Goal: Task Accomplishment & Management: Manage account settings

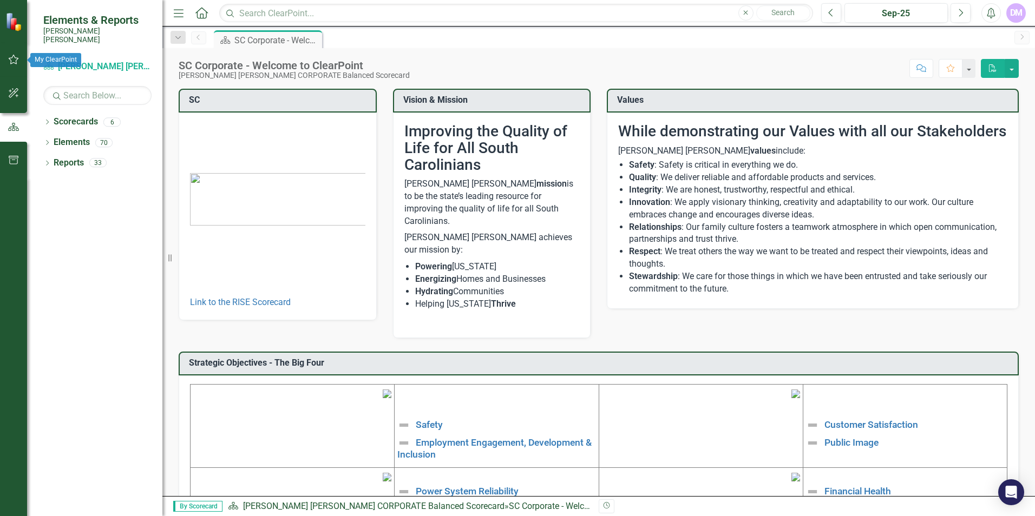
click at [7, 58] on button "button" at bounding box center [14, 60] width 24 height 23
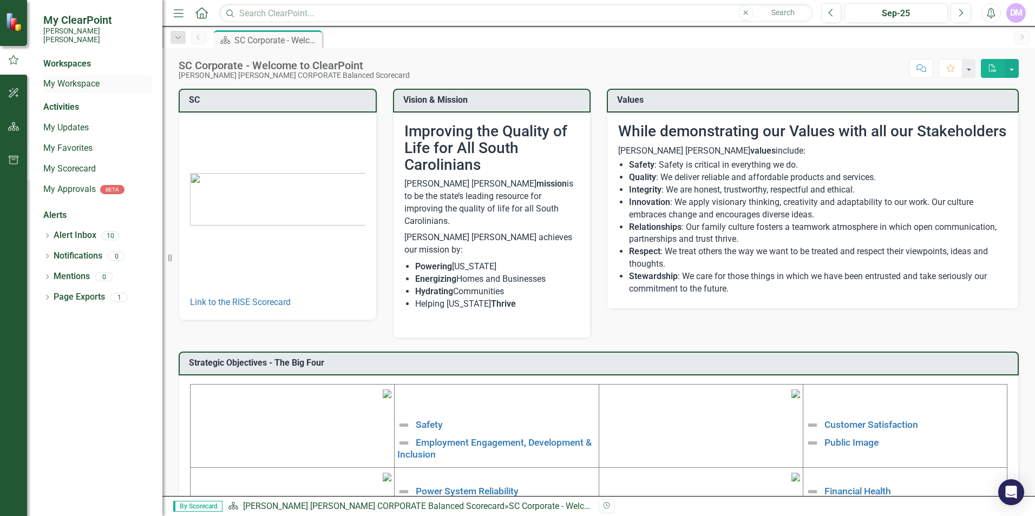
click at [76, 78] on link "My Workspace" at bounding box center [97, 84] width 108 height 12
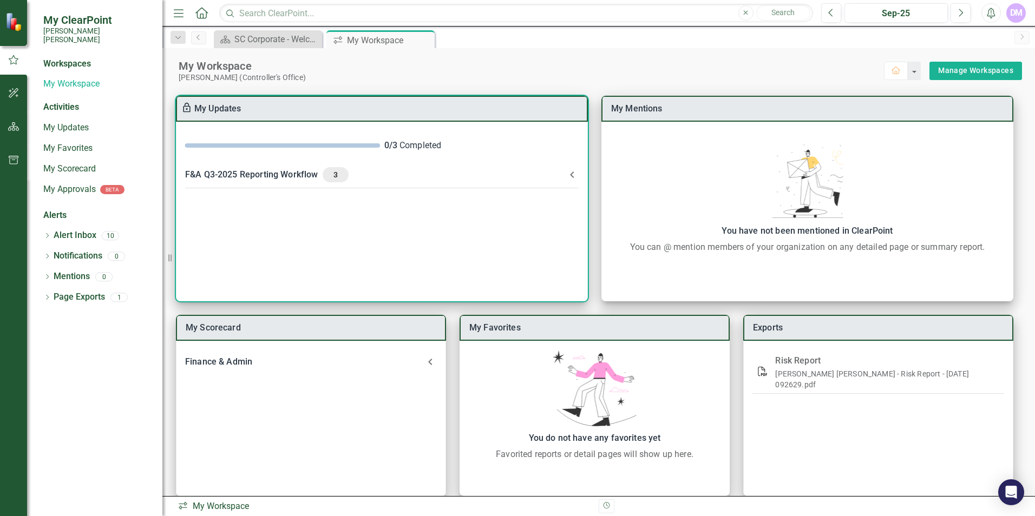
click at [340, 175] on span "3" at bounding box center [335, 175] width 17 height 10
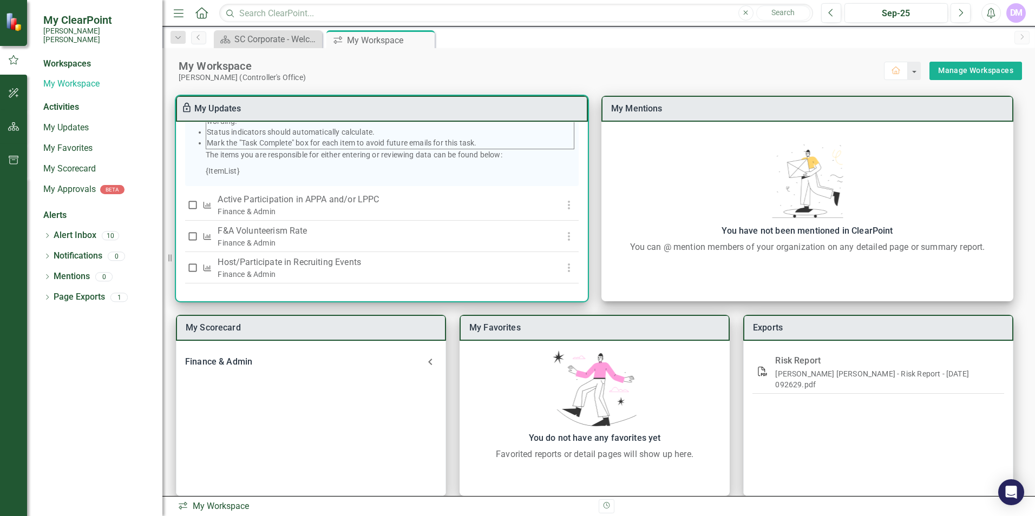
scroll to position [214, 0]
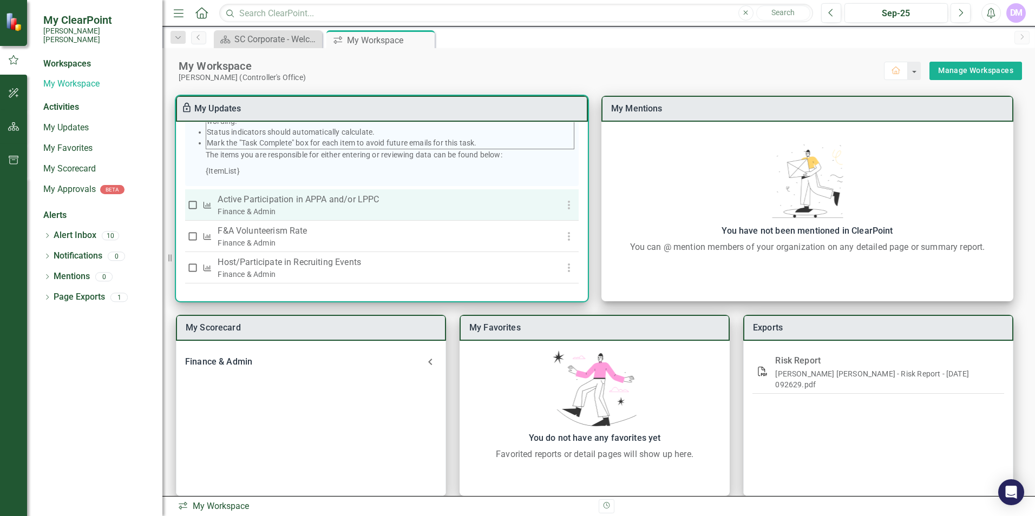
click at [412, 206] on p "Active Participation in APPA and/or LPPC" at bounding box center [380, 199] width 324 height 13
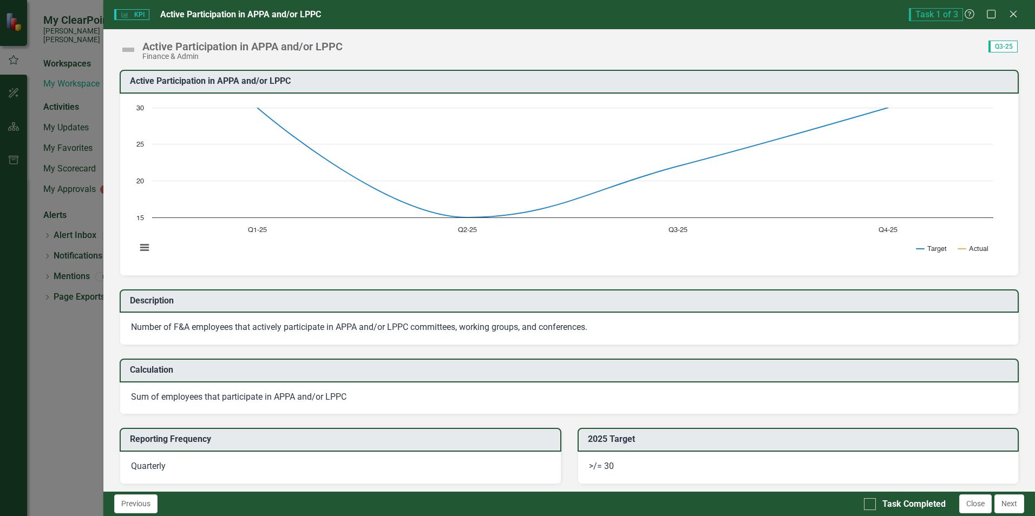
scroll to position [369, 0]
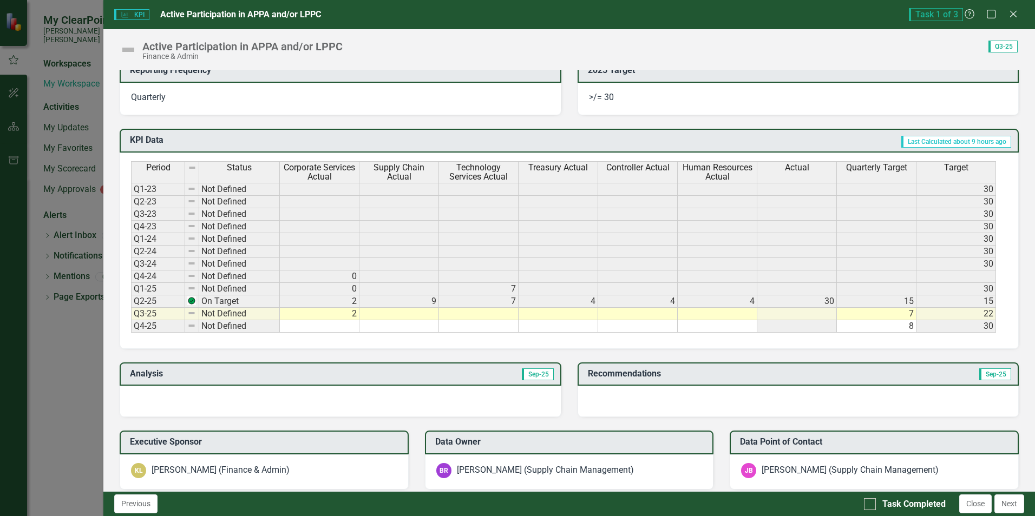
click at [650, 312] on td at bounding box center [638, 314] width 80 height 12
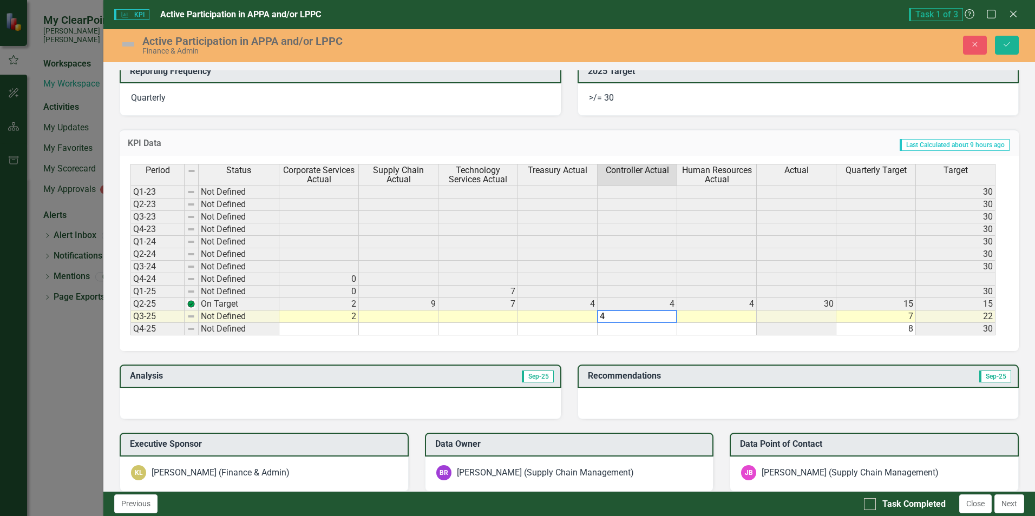
type textarea "4"
click at [642, 336] on div "Period Status Corporate Services Actual Supply Chain Actual Technology Services…" at bounding box center [569, 253] width 899 height 195
click at [870, 502] on input "Task Completed" at bounding box center [867, 501] width 7 height 7
checkbox input "true"
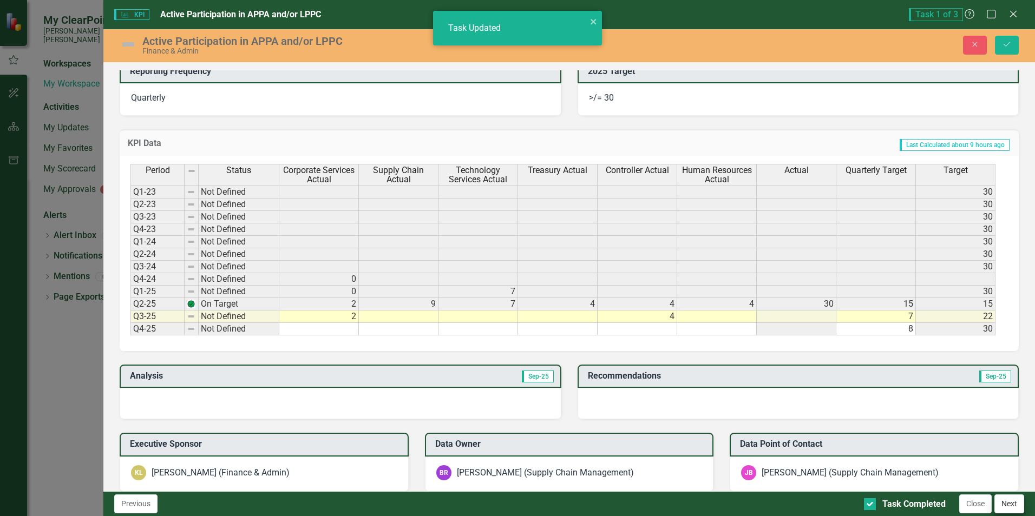
checkbox input "true"
click at [1003, 498] on button "Next" at bounding box center [1009, 504] width 30 height 19
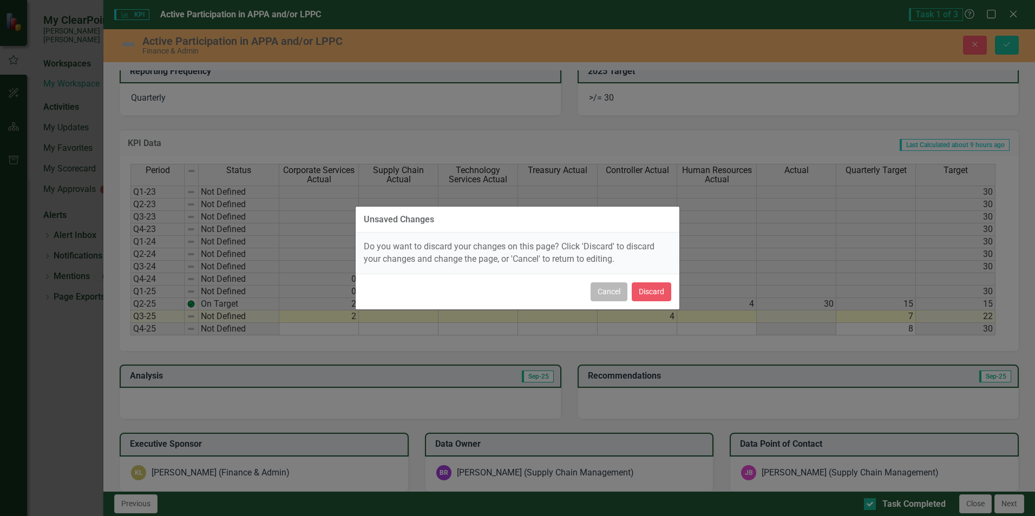
click at [609, 290] on button "Cancel" at bounding box center [608, 291] width 37 height 19
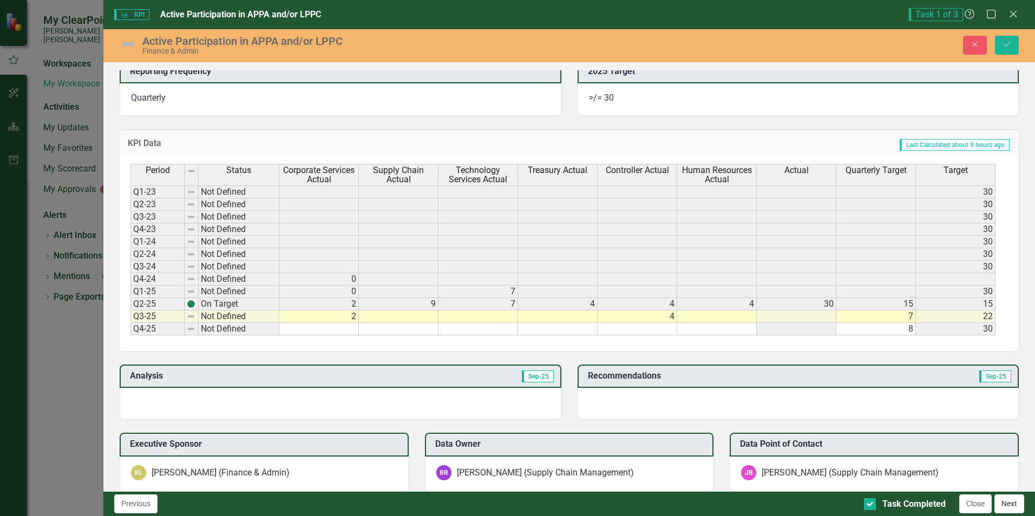
click at [1000, 497] on button "Next" at bounding box center [1009, 504] width 30 height 19
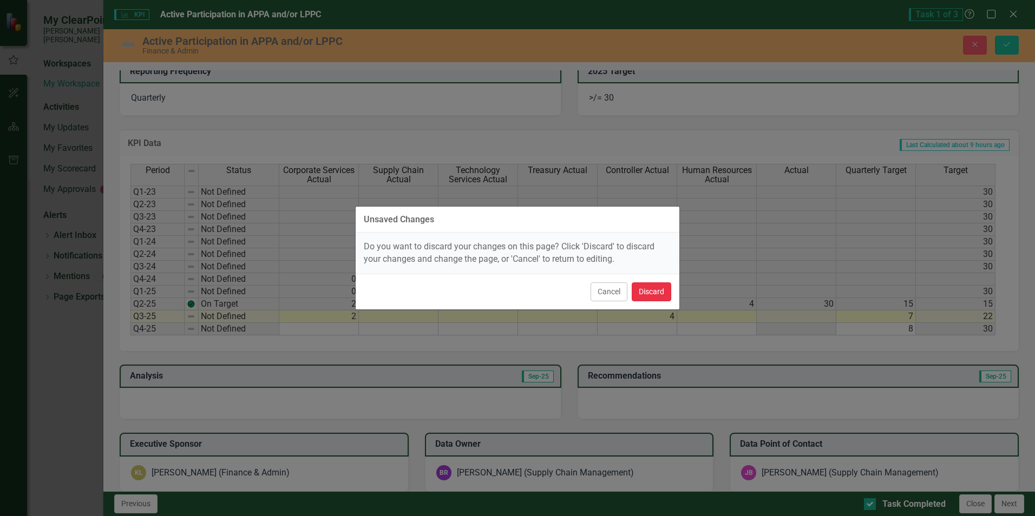
click at [648, 293] on button "Discard" at bounding box center [651, 291] width 40 height 19
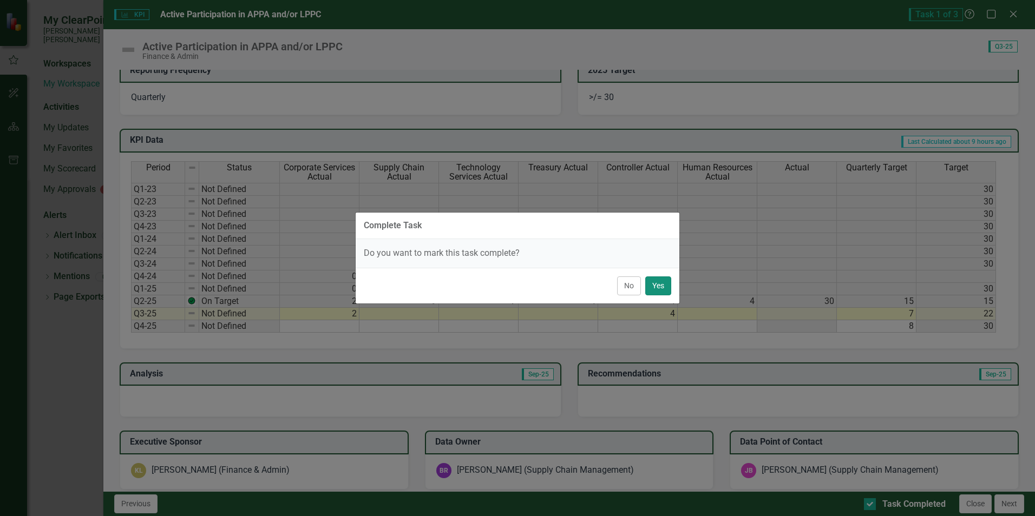
click at [649, 282] on button "Yes" at bounding box center [658, 286] width 26 height 19
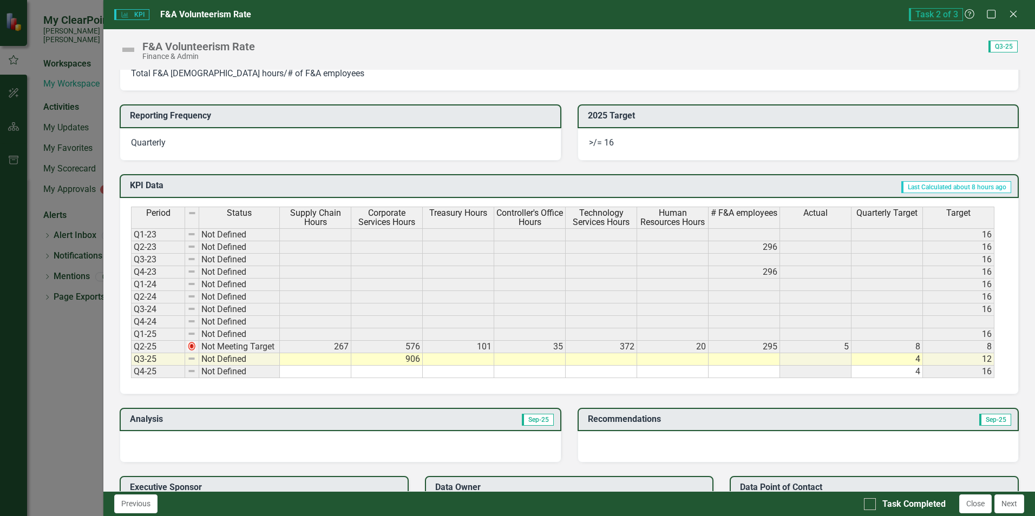
scroll to position [328, 0]
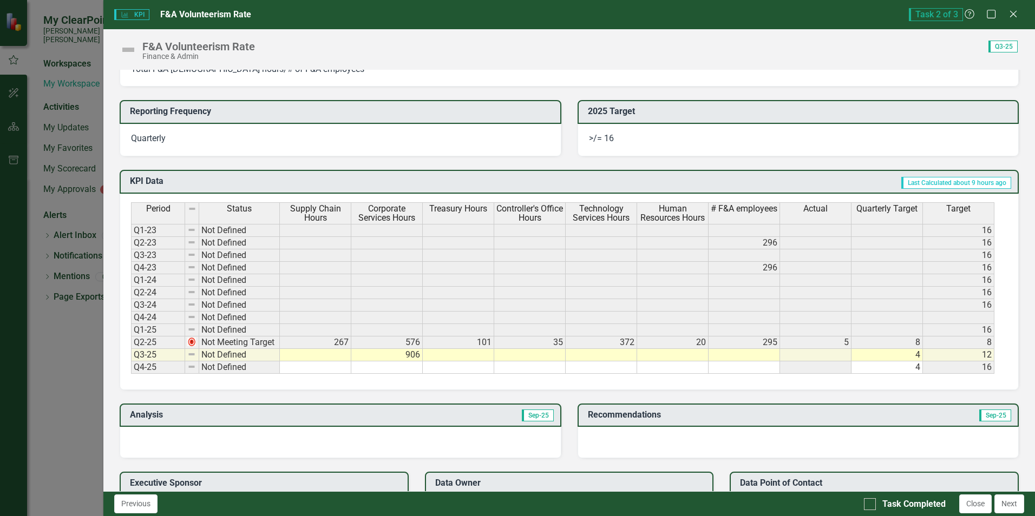
click at [533, 353] on td at bounding box center [529, 355] width 71 height 12
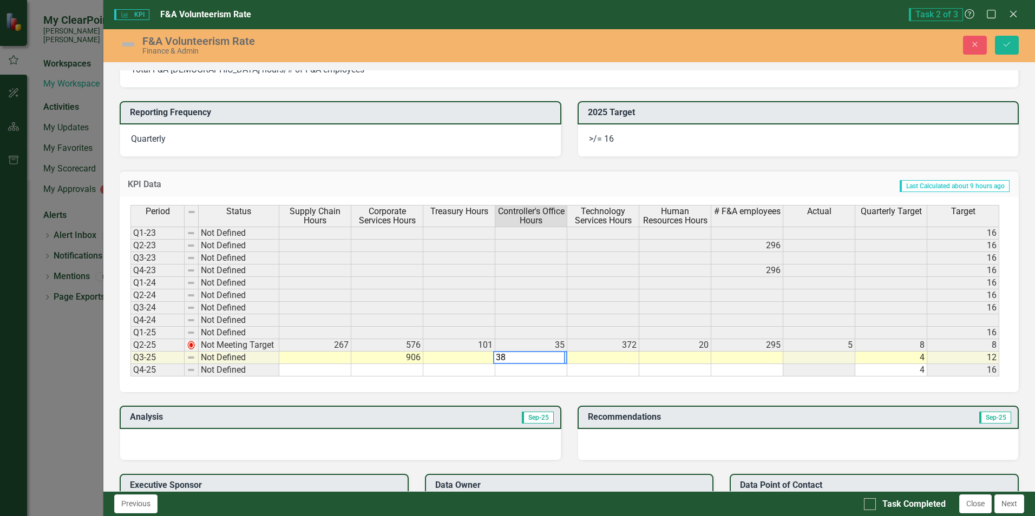
type textarea "38"
click at [537, 372] on td at bounding box center [531, 370] width 72 height 12
click at [870, 505] on div at bounding box center [870, 504] width 12 height 12
click at [870, 505] on input "Task Completed" at bounding box center [867, 501] width 7 height 7
checkbox input "true"
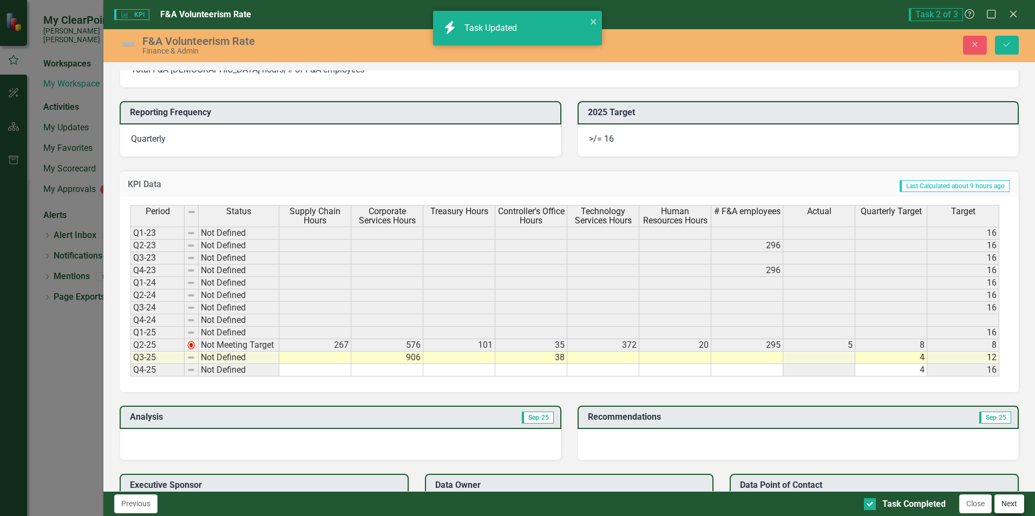
checkbox input "false"
checkbox input "true"
click at [1015, 504] on button "Next" at bounding box center [1009, 504] width 30 height 19
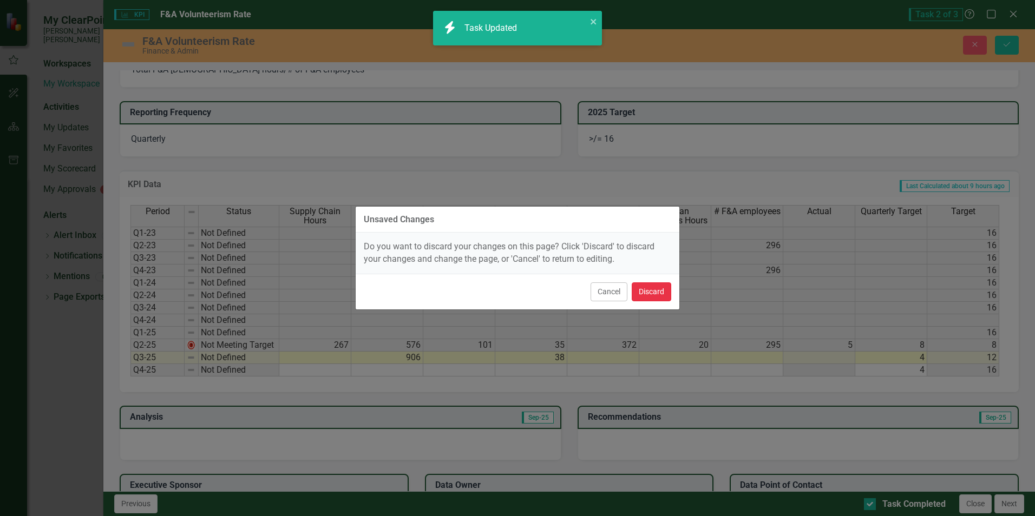
click at [659, 286] on button "Discard" at bounding box center [651, 291] width 40 height 19
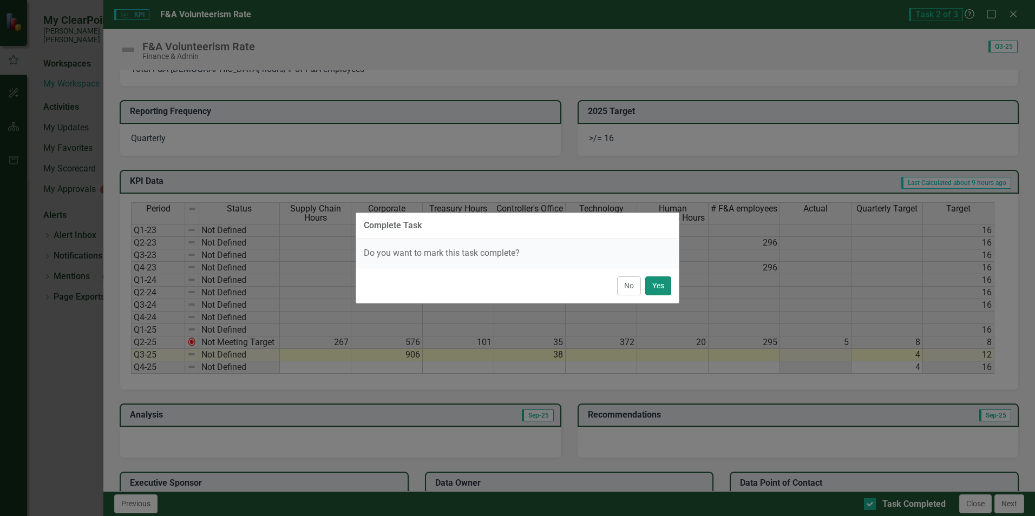
click at [659, 286] on button "Yes" at bounding box center [658, 286] width 26 height 19
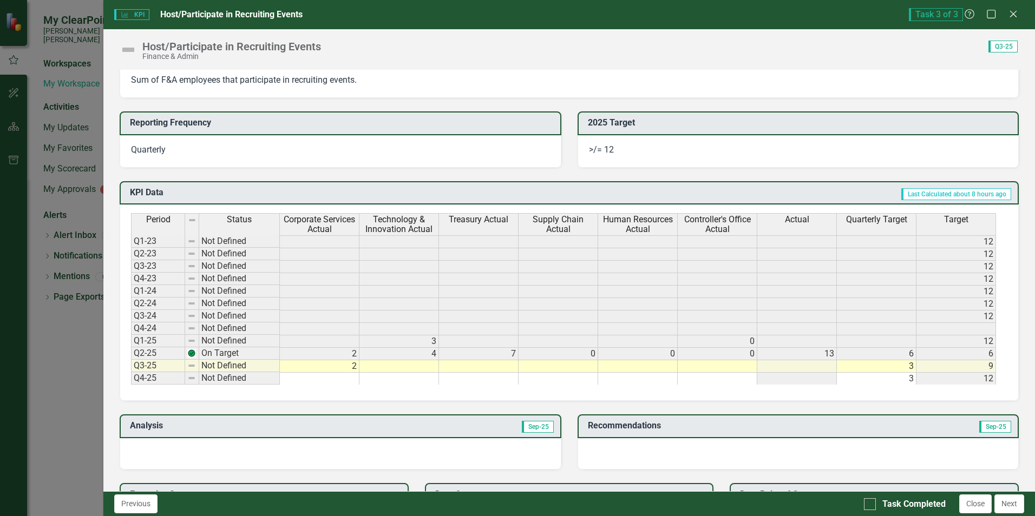
scroll to position [332, 0]
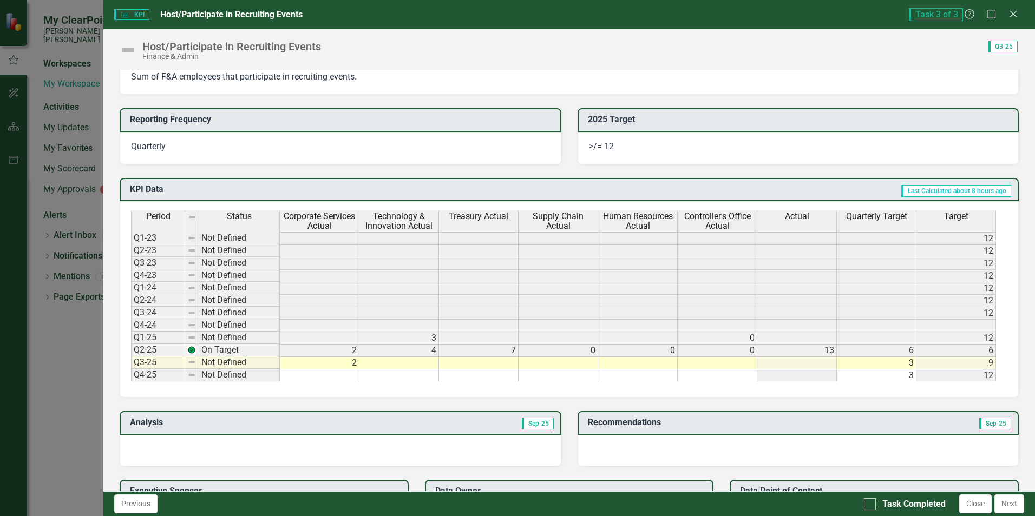
click at [732, 361] on td at bounding box center [717, 363] width 80 height 12
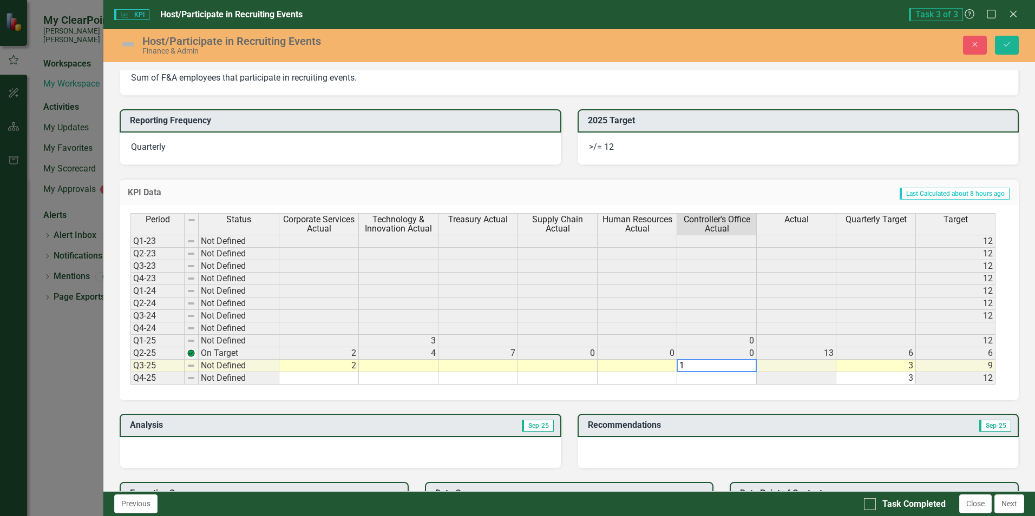
type textarea "1"
click at [725, 379] on td at bounding box center [717, 378] width 80 height 12
click at [872, 501] on div at bounding box center [870, 504] width 12 height 12
click at [871, 501] on input "Task Completed" at bounding box center [867, 501] width 7 height 7
checkbox input "true"
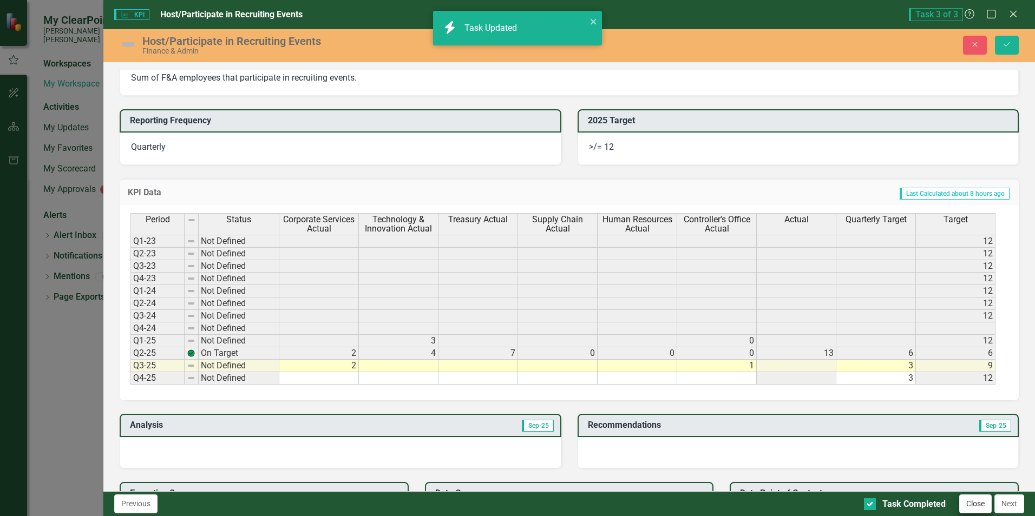
checkbox input "false"
checkbox input "true"
click at [982, 502] on button "Close" at bounding box center [975, 504] width 32 height 19
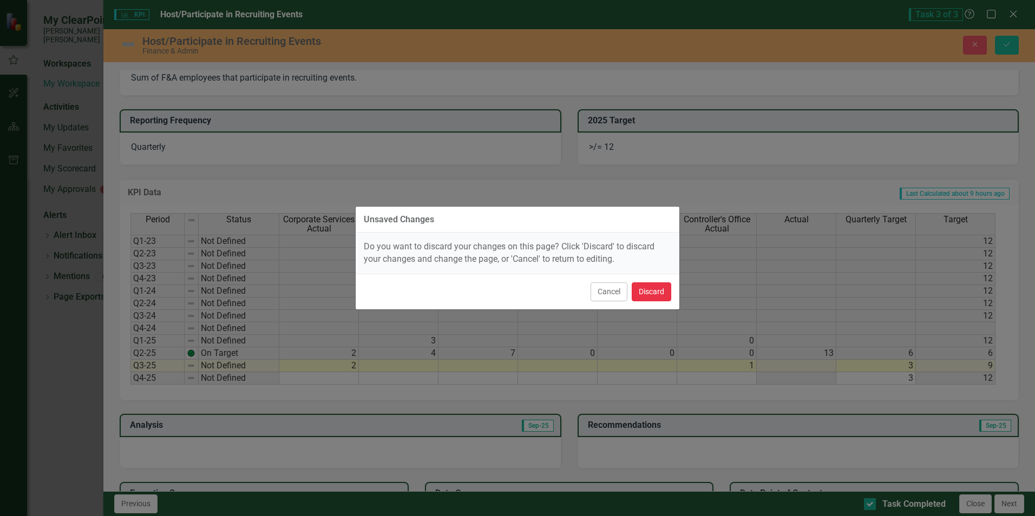
click at [649, 293] on button "Discard" at bounding box center [651, 291] width 40 height 19
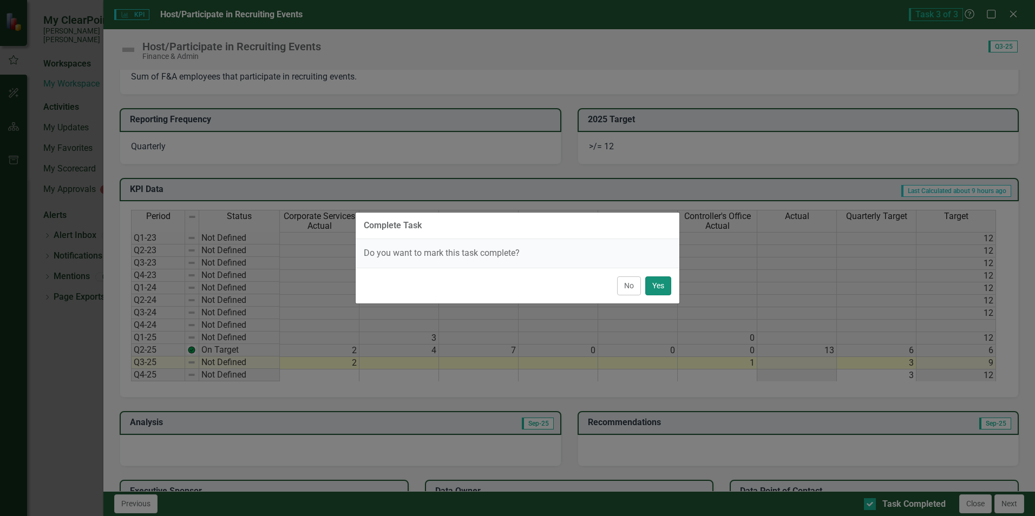
click at [656, 288] on button "Yes" at bounding box center [658, 286] width 26 height 19
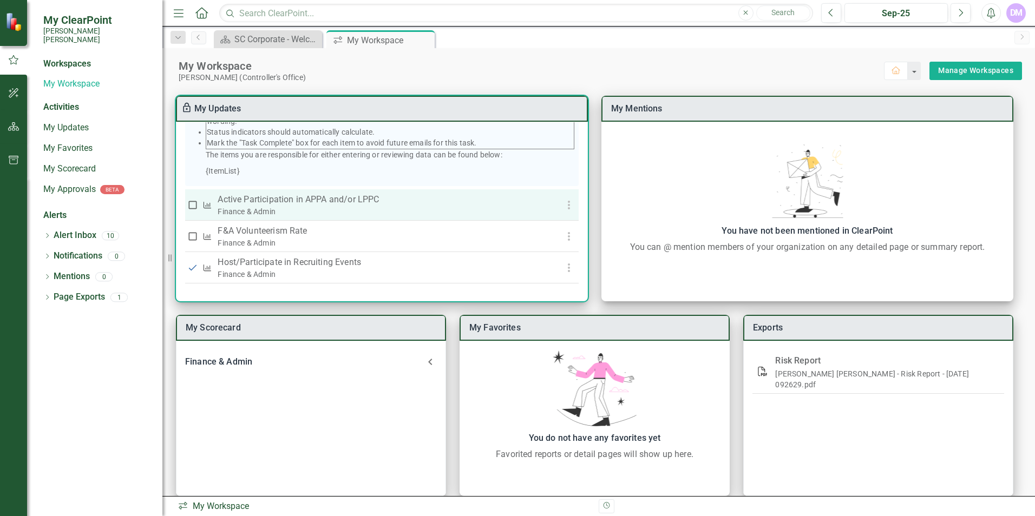
click at [440, 206] on p "Active Participation in APPA and/or LPPC" at bounding box center [380, 199] width 324 height 13
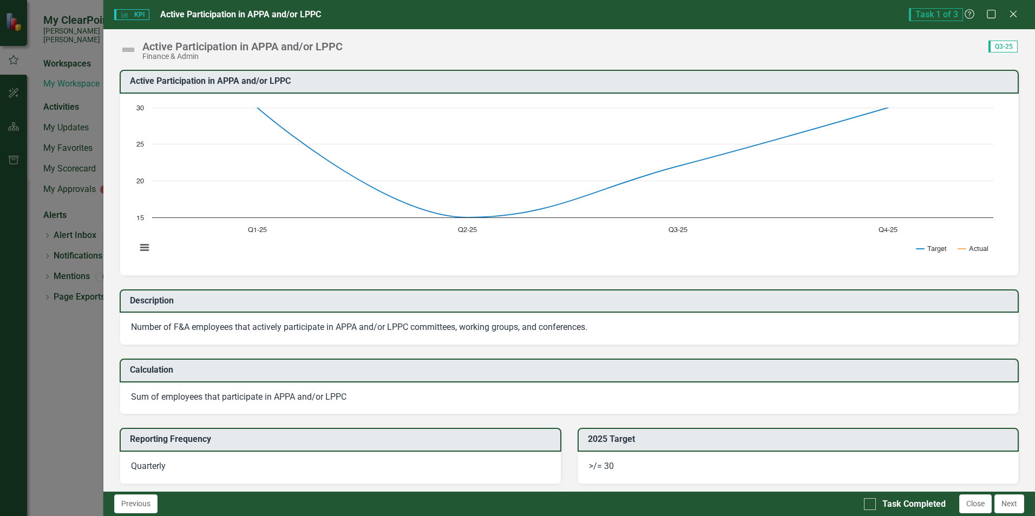
scroll to position [369, 0]
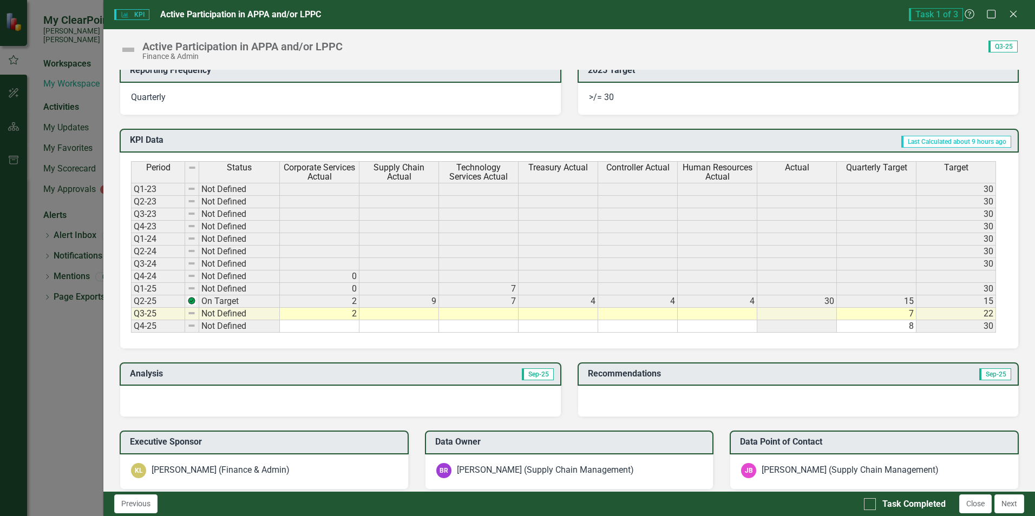
click at [669, 315] on td at bounding box center [638, 314] width 80 height 12
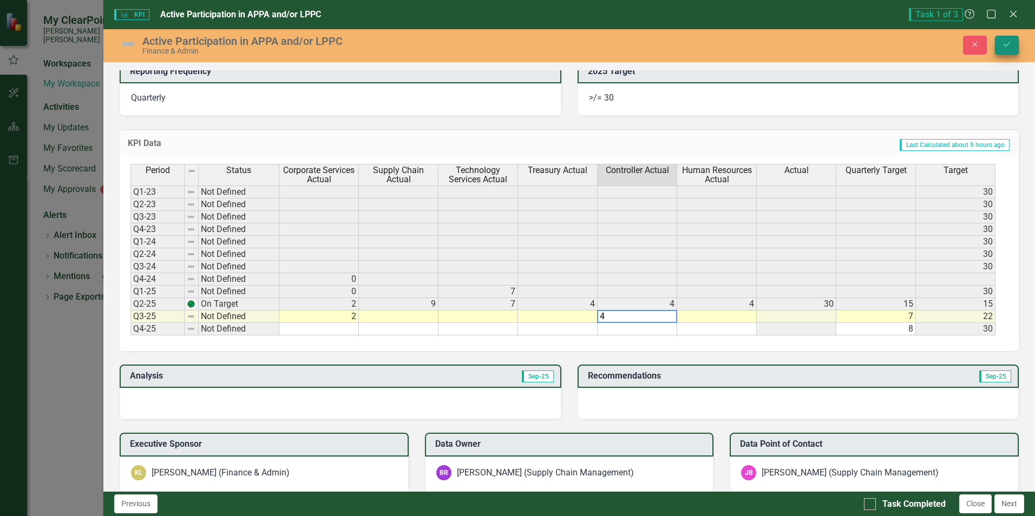
type textarea "4"
click at [1010, 48] on icon "Save" at bounding box center [1007, 45] width 10 height 8
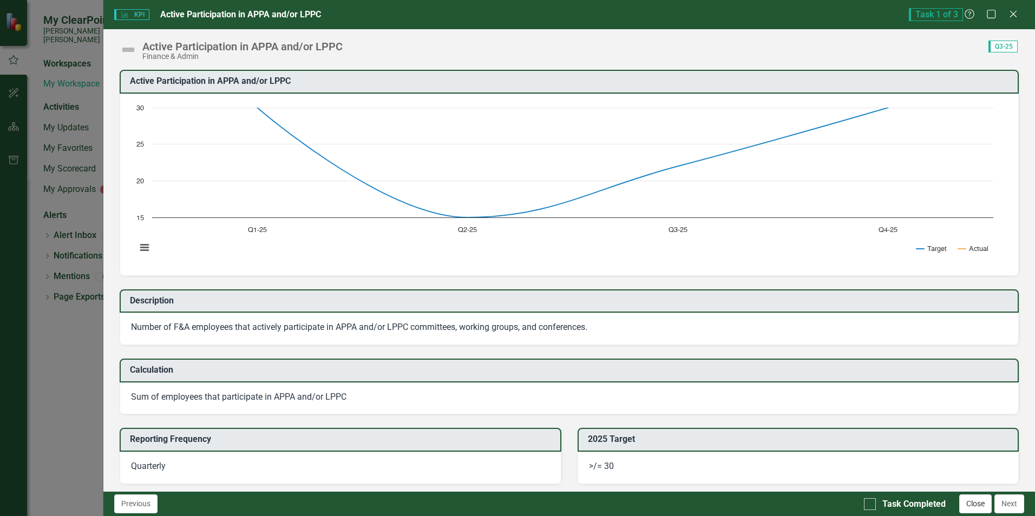
click at [970, 503] on button "Close" at bounding box center [975, 504] width 32 height 19
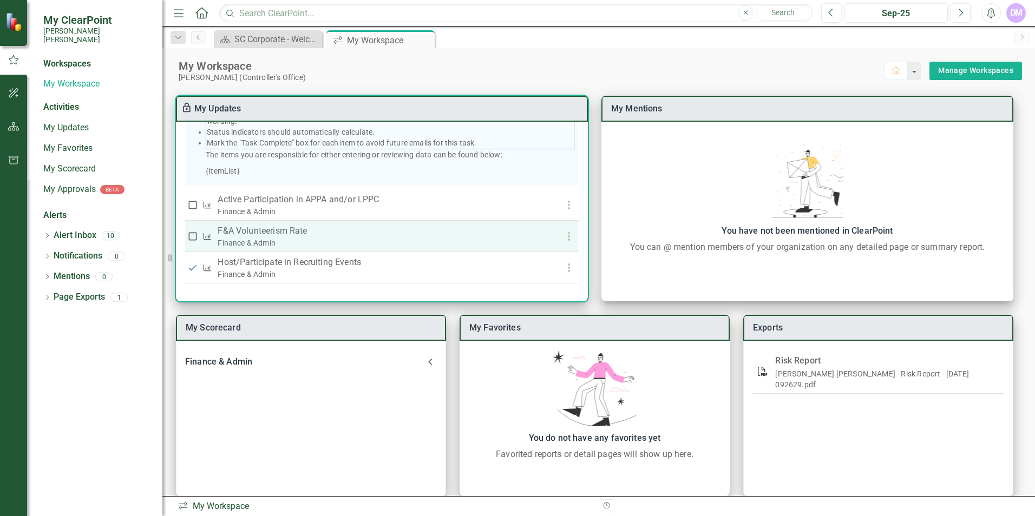
click at [539, 236] on th "F&A Volunteerism Rate Finance & Admin" at bounding box center [379, 236] width 331 height 31
click at [467, 238] on p "F&A Volunteerism Rate" at bounding box center [380, 231] width 324 height 13
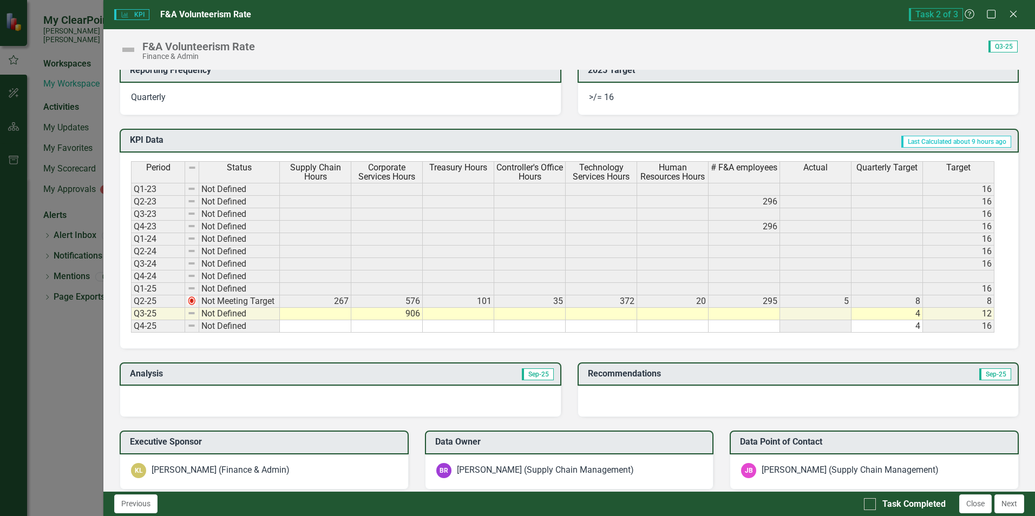
click at [534, 318] on td at bounding box center [529, 314] width 71 height 12
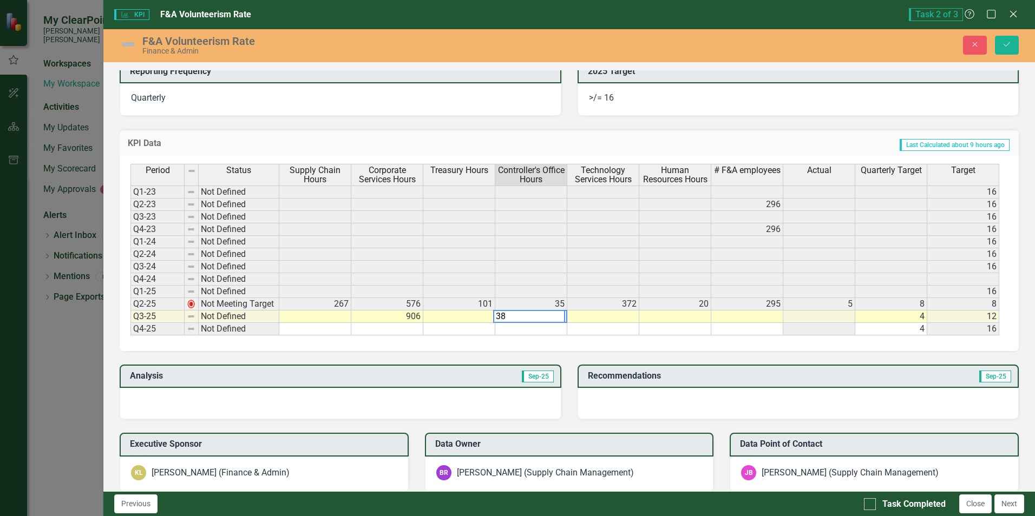
type textarea "38"
click at [532, 326] on td at bounding box center [531, 329] width 72 height 12
click at [1002, 45] on icon "Save" at bounding box center [1007, 45] width 10 height 8
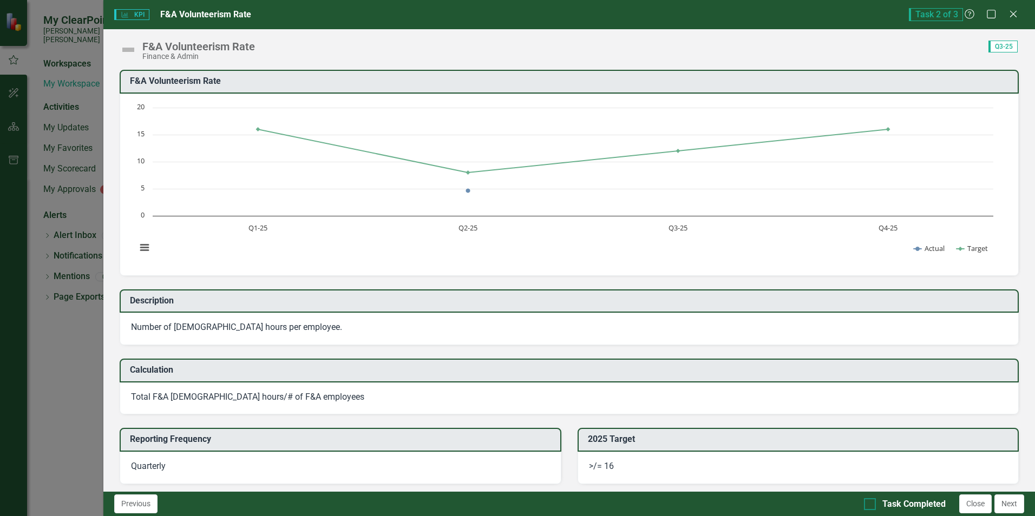
click at [868, 505] on input "Task Completed" at bounding box center [867, 501] width 7 height 7
checkbox input "true"
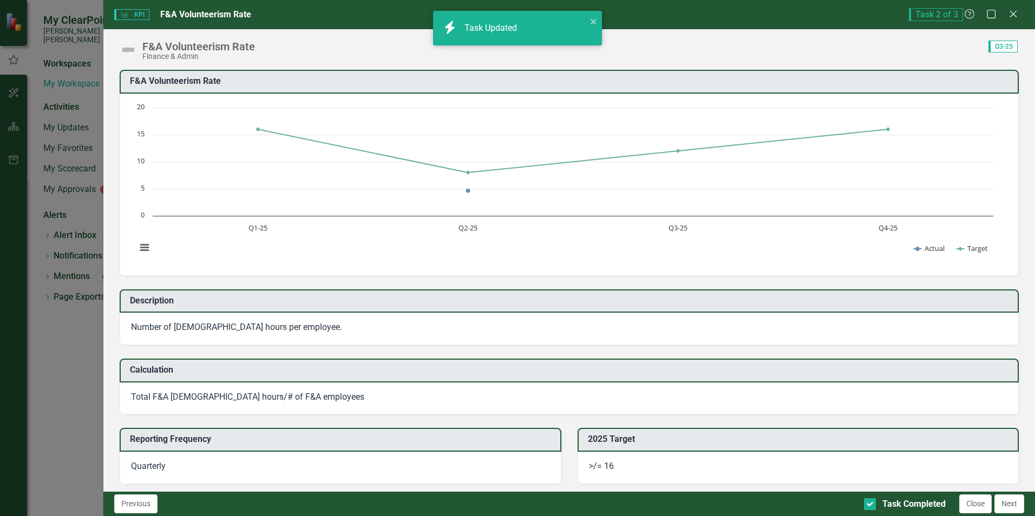
checkbox input "true"
checkbox input "false"
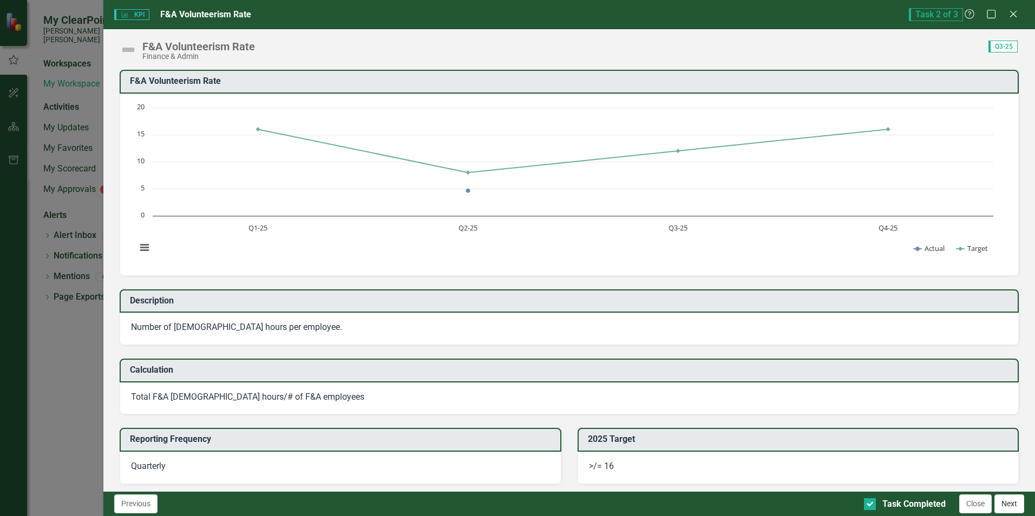
click at [1005, 496] on button "Next" at bounding box center [1009, 504] width 30 height 19
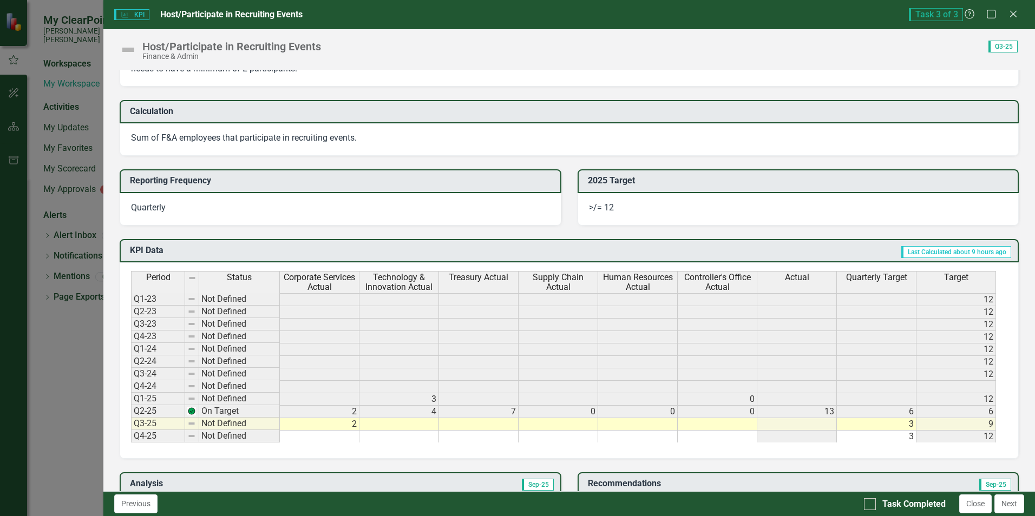
scroll to position [329, 0]
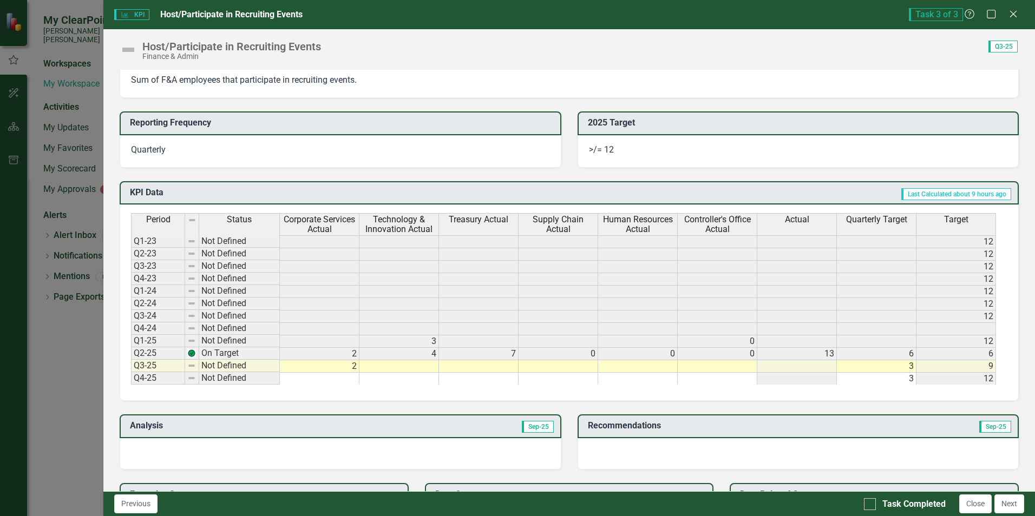
click at [725, 361] on td at bounding box center [717, 366] width 80 height 12
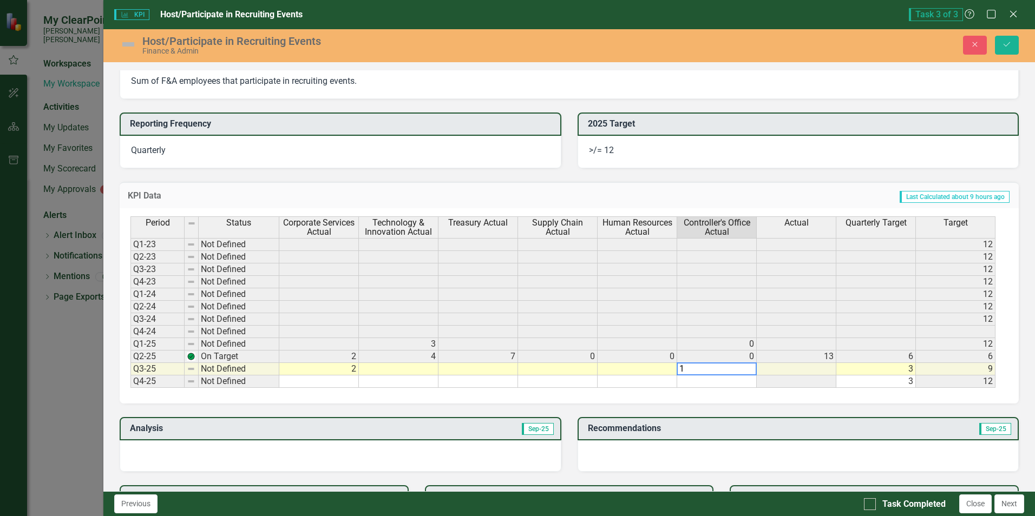
type textarea "1"
click at [716, 385] on td at bounding box center [717, 382] width 80 height 12
click at [1009, 40] on button "Save" at bounding box center [1007, 45] width 24 height 19
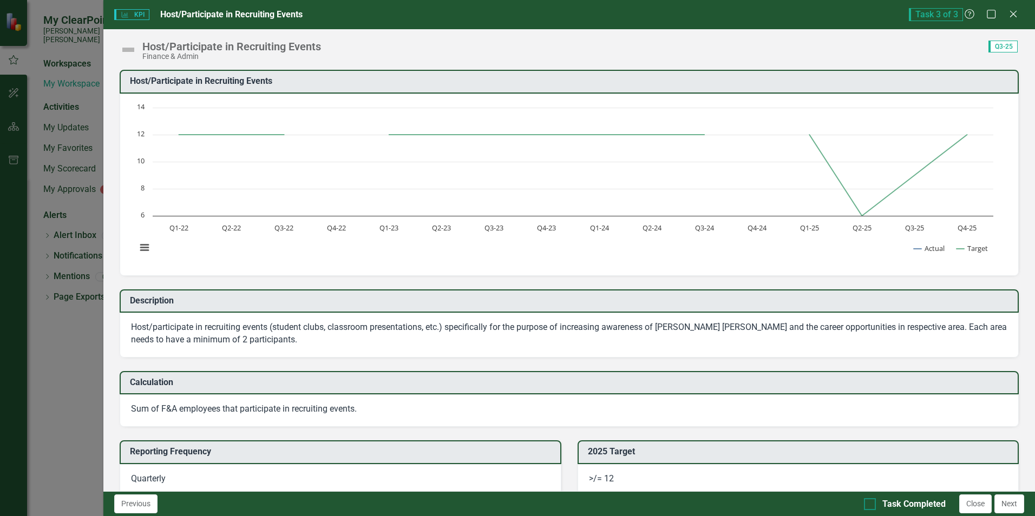
click at [871, 504] on div at bounding box center [870, 504] width 12 height 12
click at [871, 504] on input "Task Completed" at bounding box center [867, 501] width 7 height 7
checkbox input "true"
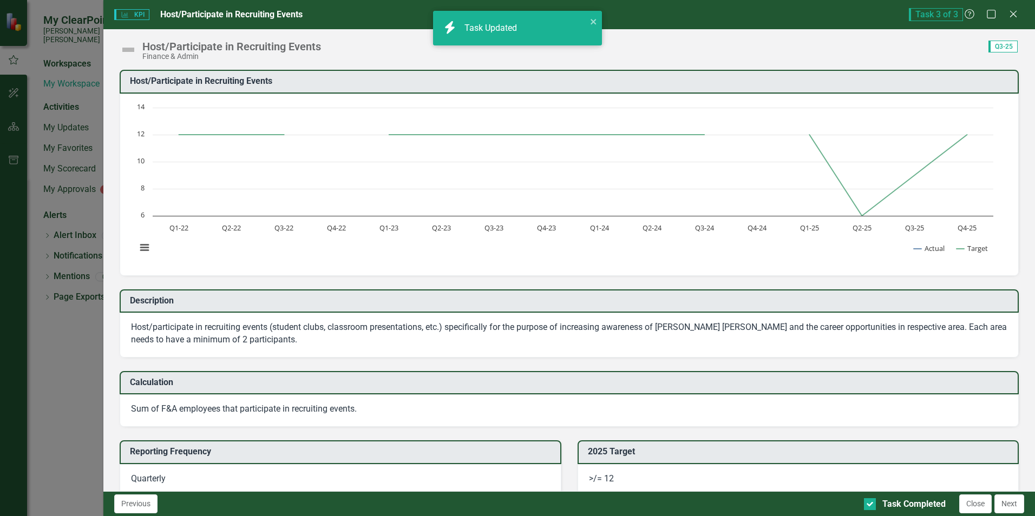
checkbox input "true"
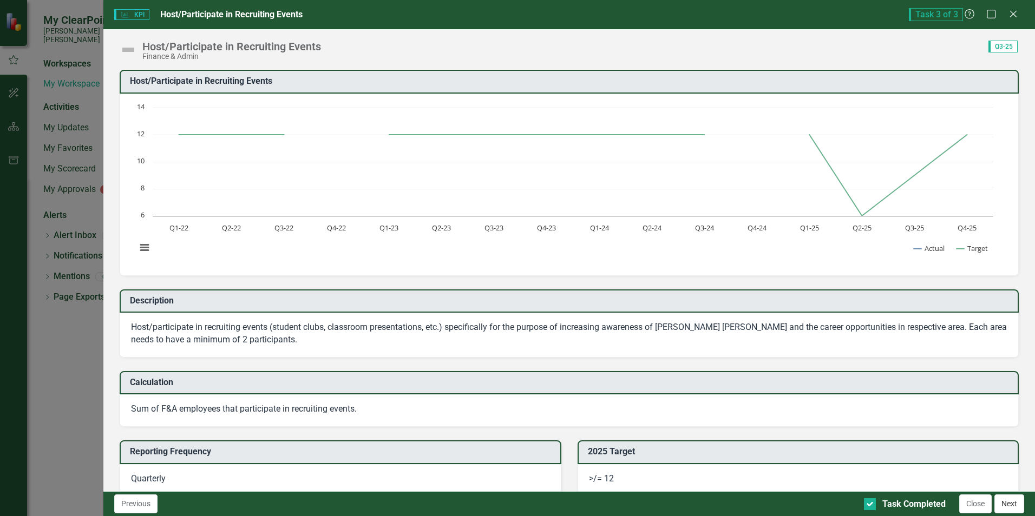
click at [1008, 504] on button "Next" at bounding box center [1009, 504] width 30 height 19
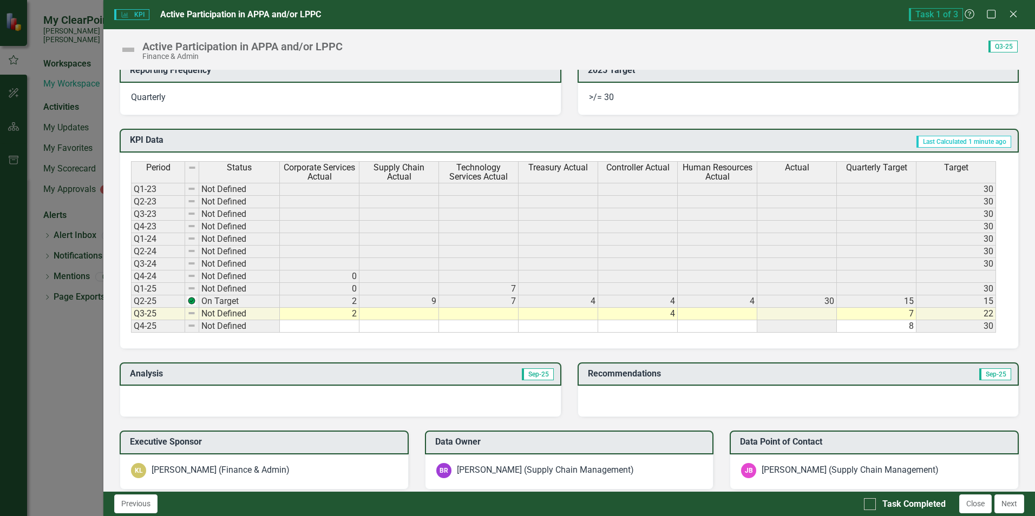
scroll to position [738, 0]
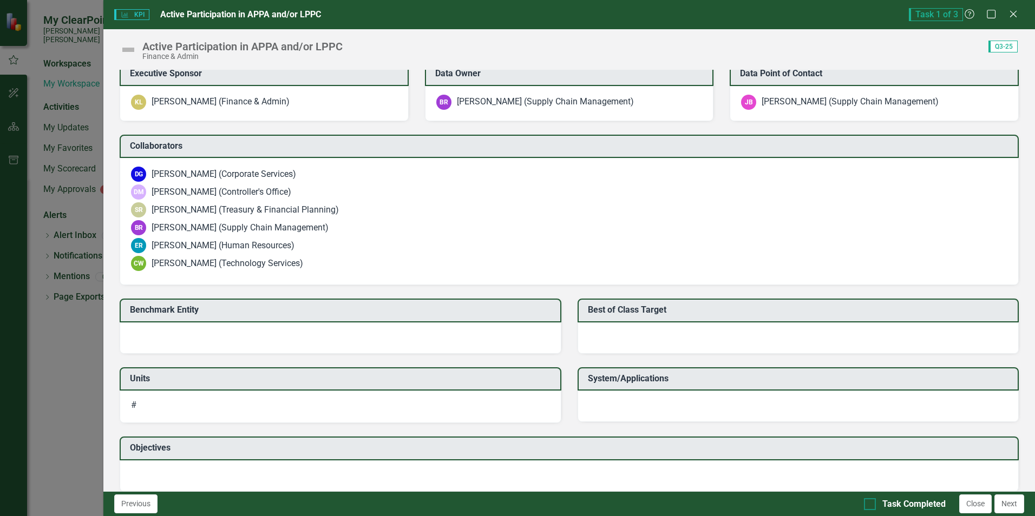
click at [874, 503] on div at bounding box center [870, 504] width 12 height 12
click at [871, 503] on input "Task Completed" at bounding box center [867, 501] width 7 height 7
checkbox input "true"
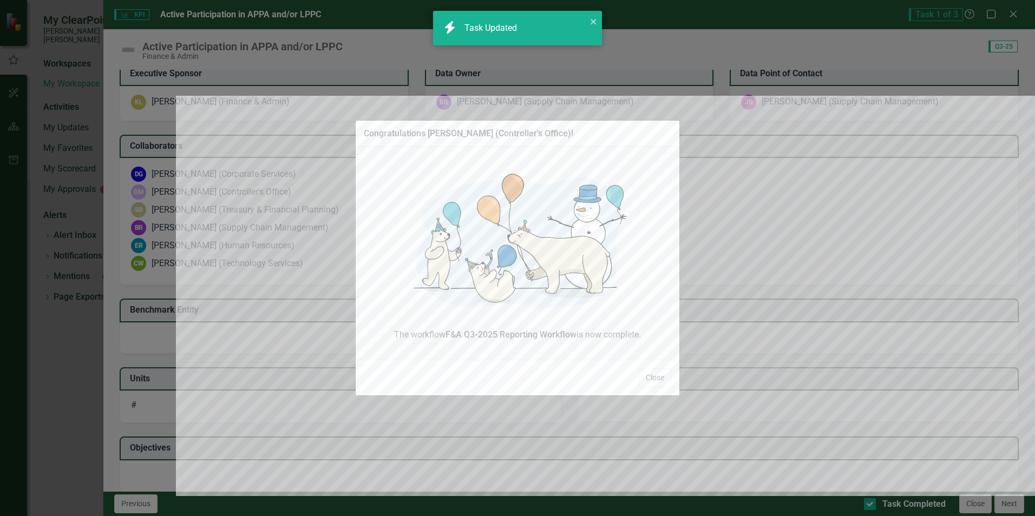
checkbox input "true"
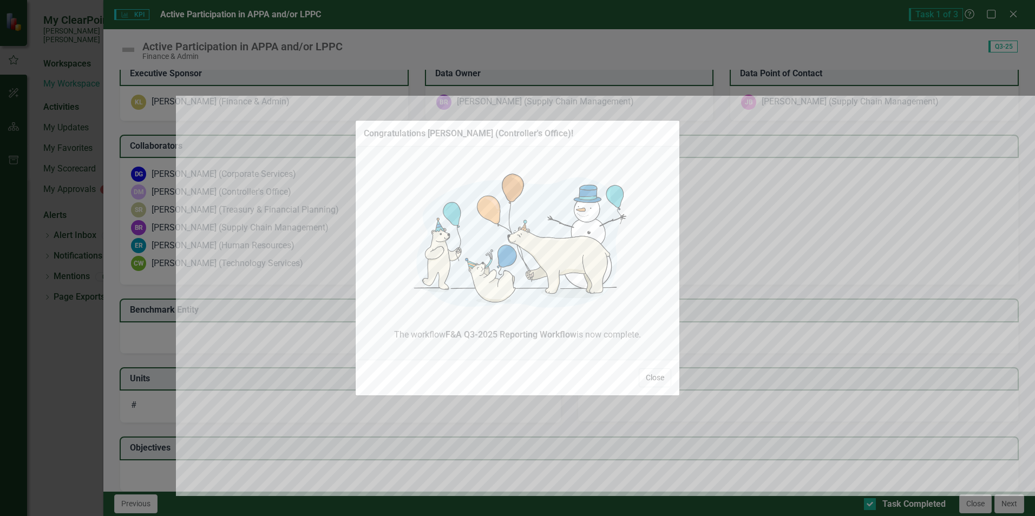
click at [661, 376] on button "Close" at bounding box center [654, 377] width 32 height 19
